Goal: Information Seeking & Learning: Learn about a topic

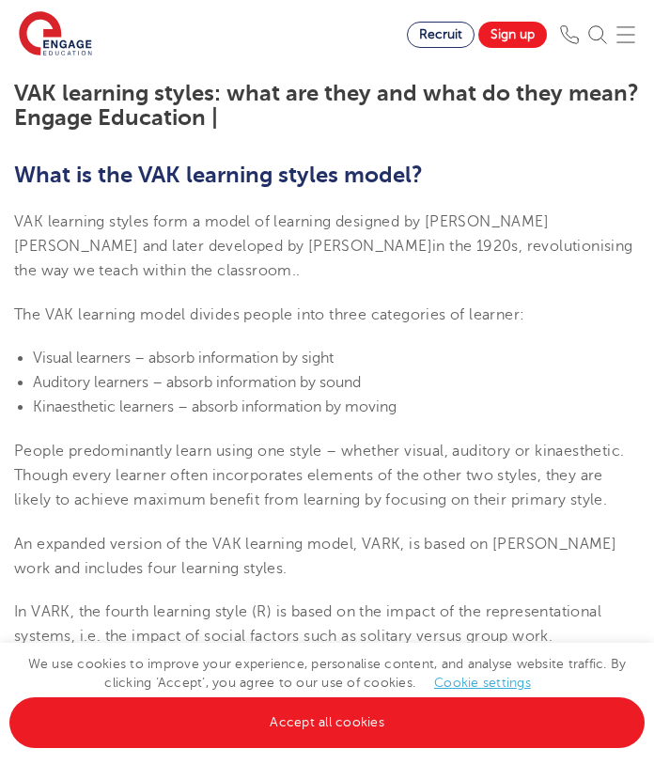
scroll to position [473, 0]
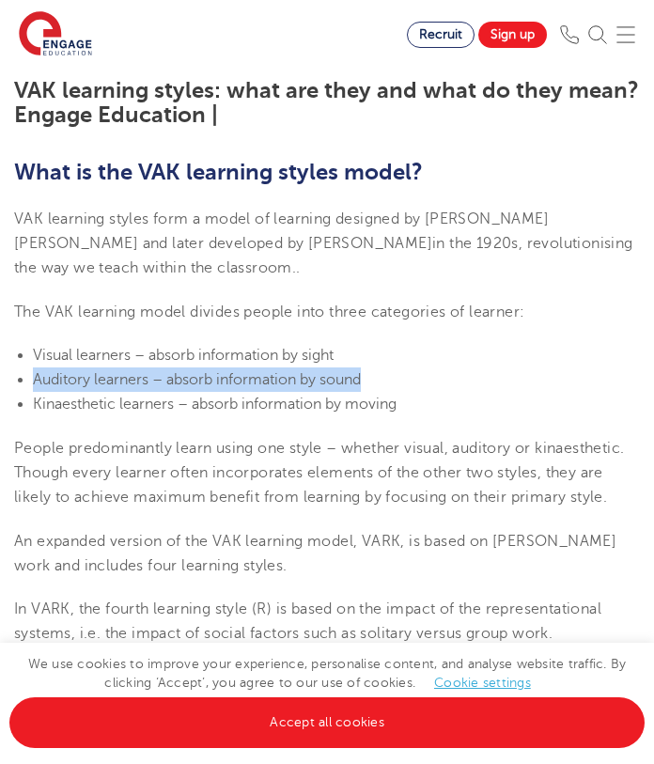
drag, startPoint x: 35, startPoint y: 379, endPoint x: 398, endPoint y: 379, distance: 363.5
click at [398, 379] on li "Auditory learners – absorb information by sound" at bounding box center [336, 379] width 607 height 24
copy span "Auditory learners – absorb information by sound"
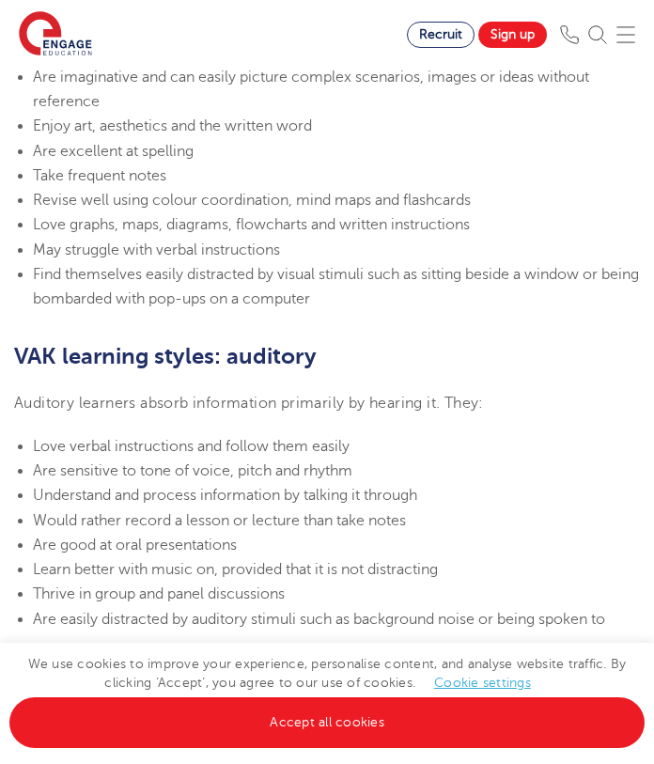
scroll to position [1415, 0]
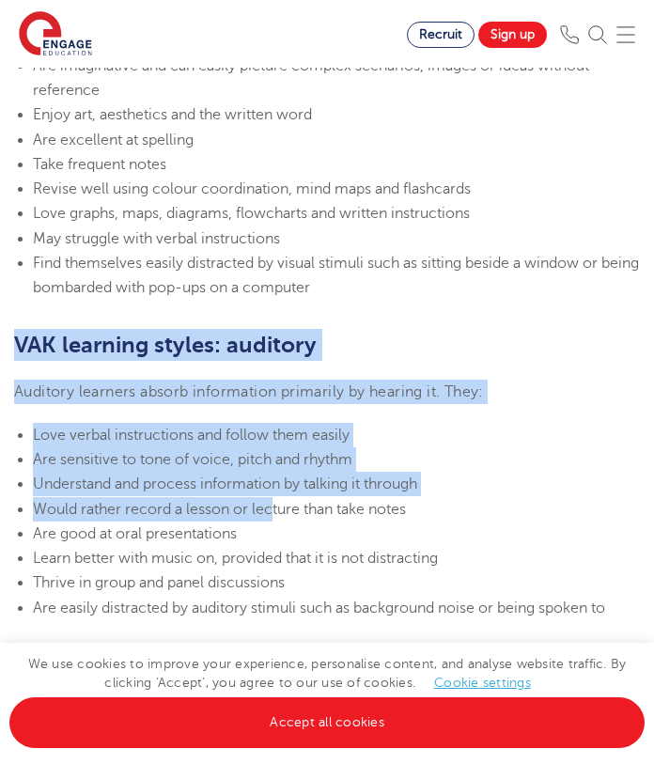
drag, startPoint x: 14, startPoint y: 340, endPoint x: 273, endPoint y: 514, distance: 312.1
click at [273, 514] on section "[DATE] VAK learning styles: what are they and what do they mean? Engage Educati…" at bounding box center [327, 485] width 654 height 2814
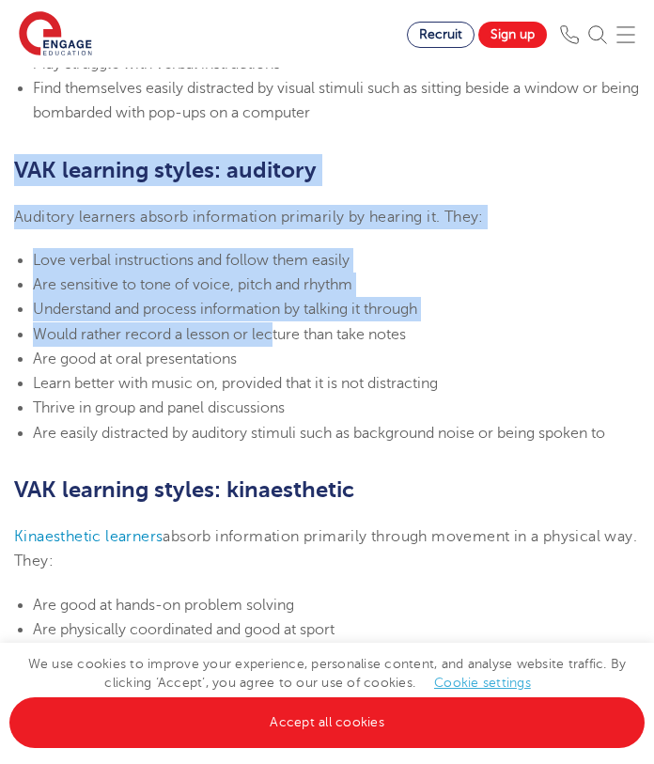
scroll to position [1607, 0]
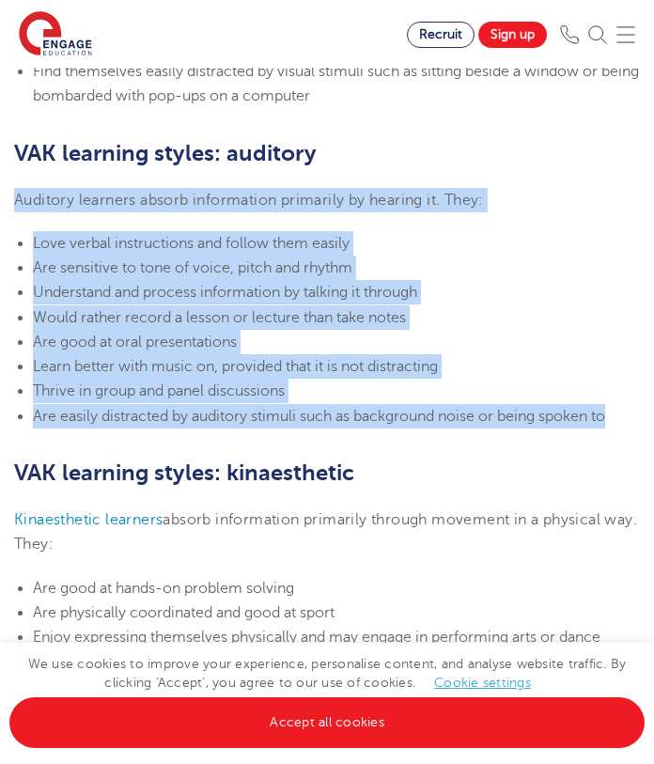
drag, startPoint x: 616, startPoint y: 414, endPoint x: 15, endPoint y: 190, distance: 641.6
click at [15, 190] on section "[DATE] VAK learning styles: what are they and what do they mean? Engage Educati…" at bounding box center [327, 293] width 654 height 2814
copy section "Auditory learners absorb information primarily by hearing it. They: Love verbal…"
click at [420, 321] on li "Would rather record a lesson or lecture than take notes" at bounding box center [336, 317] width 607 height 24
